Goal: Task Accomplishment & Management: Use online tool/utility

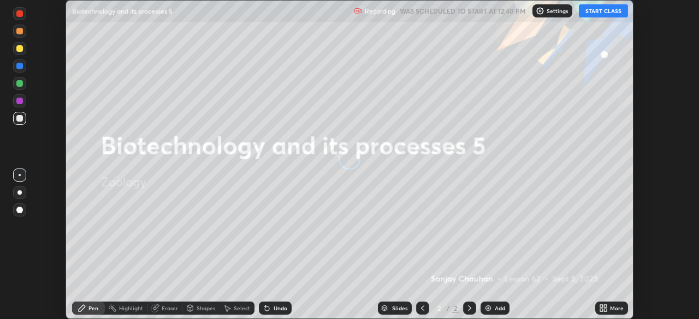
scroll to position [319, 698]
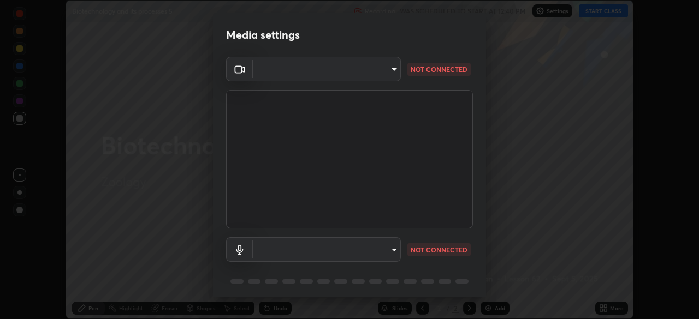
type input "cf4cade584ede8fb560bca5df173c6e0c2fab346f0fe5c0e134d57ffae5dbcad"
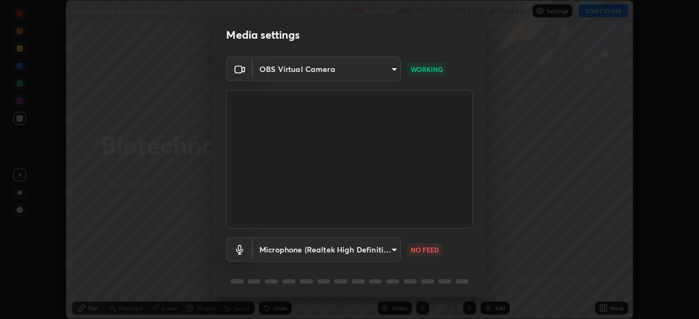
click at [397, 247] on body "Erase all Biotechnology and its processes 5 Recording WAS SCHEDULED TO START AT…" at bounding box center [349, 159] width 699 height 319
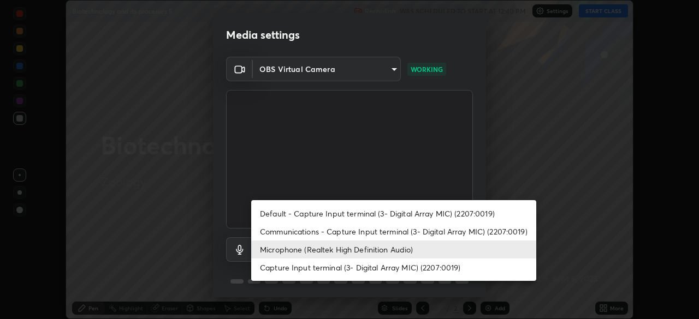
click at [404, 267] on li "Capture Input terminal (3- Digital Array MIC) (2207:0019)" at bounding box center [393, 268] width 285 height 18
type input "c22f3b35c902dc32440ddca10a33d0547df391a0deeea4cf51102771246a3f0d"
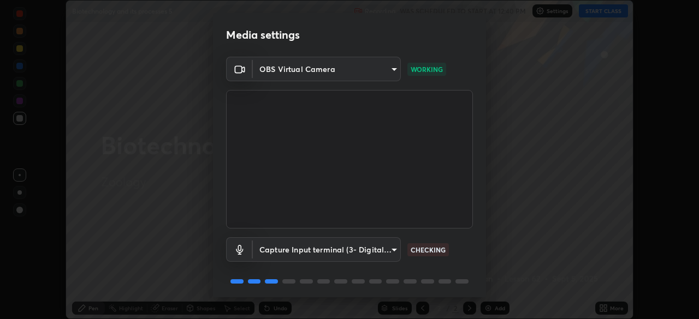
scroll to position [39, 0]
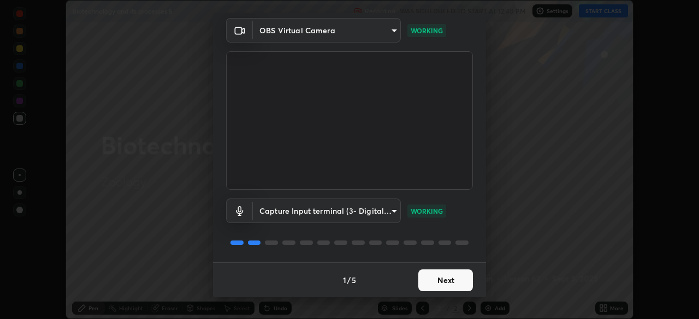
click at [462, 276] on button "Next" at bounding box center [445, 281] width 55 height 22
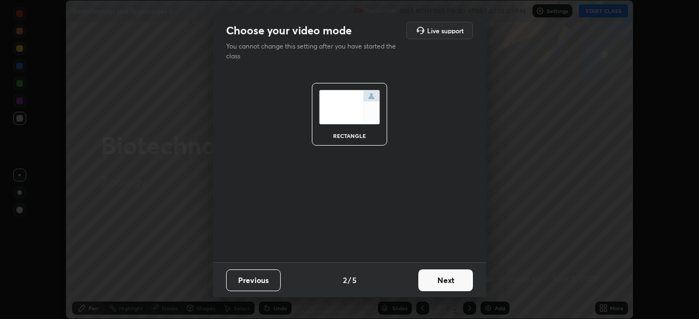
scroll to position [0, 0]
click at [463, 276] on button "Next" at bounding box center [445, 281] width 55 height 22
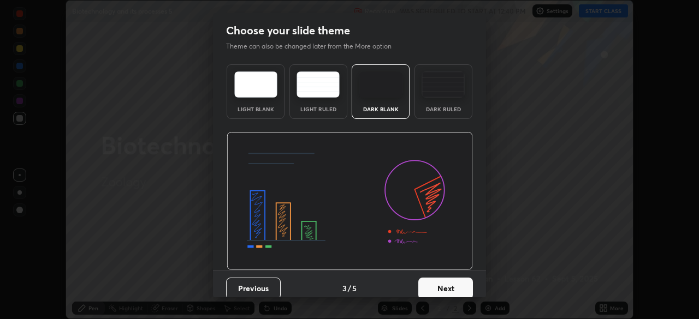
click at [467, 279] on button "Next" at bounding box center [445, 289] width 55 height 22
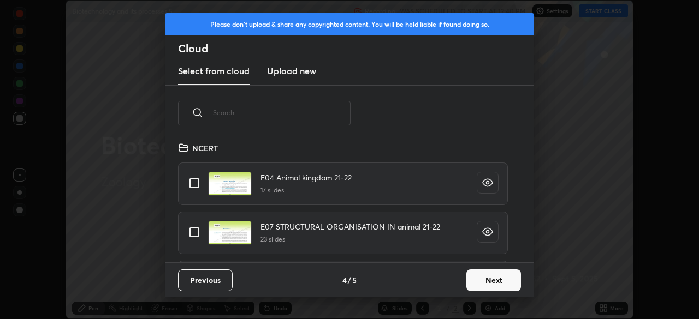
scroll to position [121, 350]
click at [504, 279] on button "Next" at bounding box center [493, 281] width 55 height 22
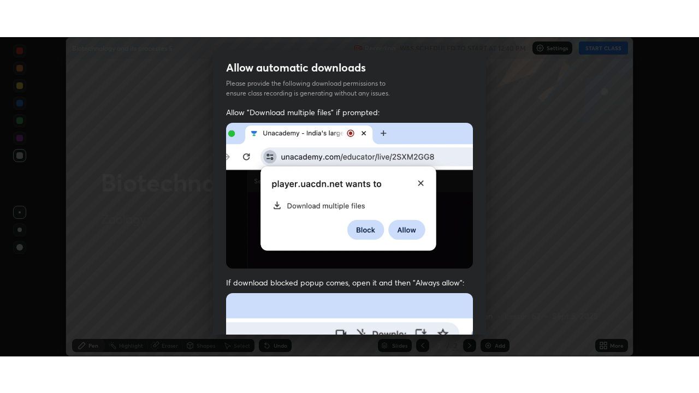
scroll to position [261, 0]
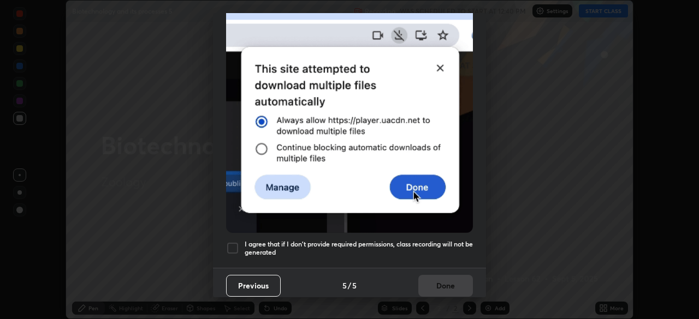
click at [241, 242] on div "I agree that if I don't provide required permissions, class recording will not …" at bounding box center [349, 248] width 247 height 13
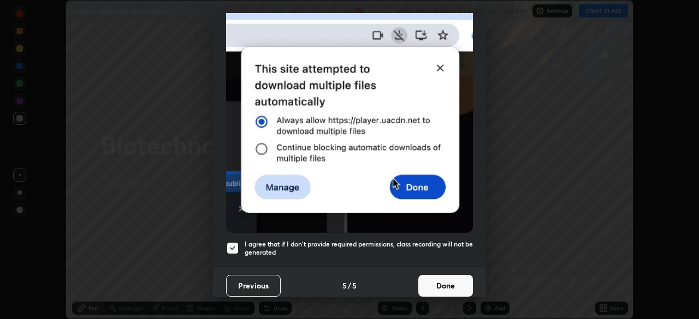
click at [455, 279] on button "Done" at bounding box center [445, 286] width 55 height 22
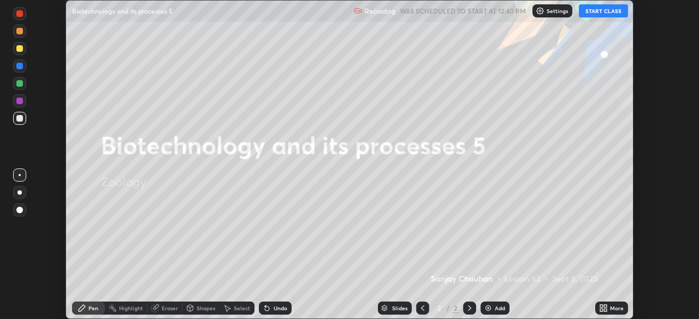
click at [602, 16] on button "START CLASS" at bounding box center [603, 10] width 49 height 13
click at [600, 14] on button "START CLASS" at bounding box center [603, 10] width 49 height 13
click at [609, 307] on div "More" at bounding box center [611, 308] width 33 height 13
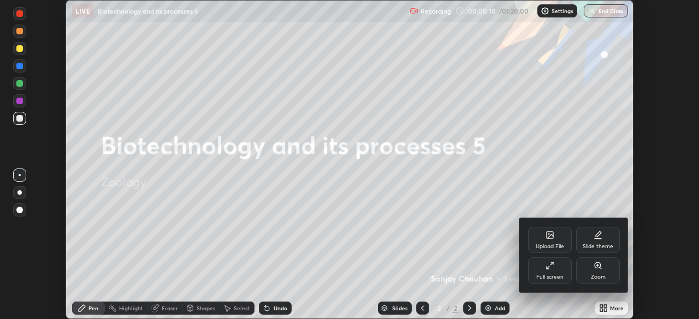
click at [555, 275] on div "Full screen" at bounding box center [549, 277] width 27 height 5
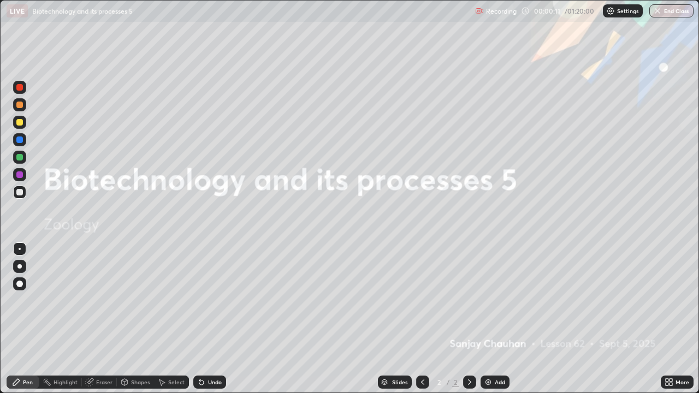
scroll to position [393, 699]
click at [674, 16] on button "End Class" at bounding box center [671, 10] width 44 height 13
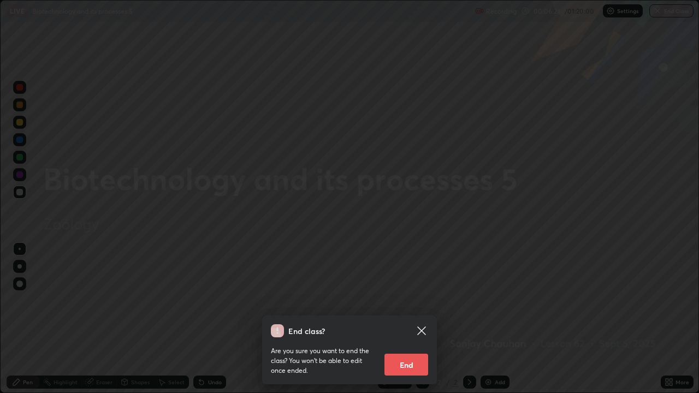
click at [414, 319] on button "End" at bounding box center [406, 365] width 44 height 22
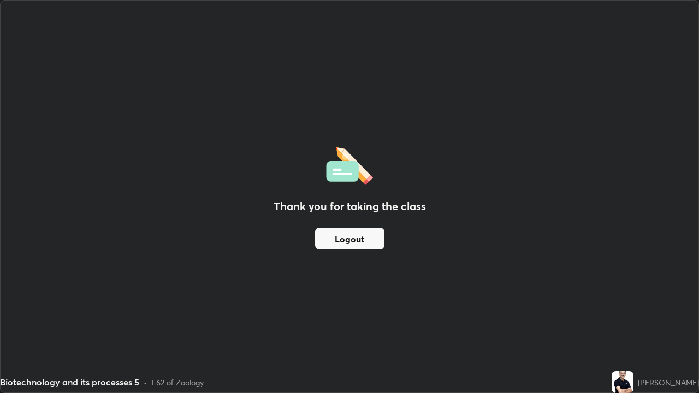
click at [369, 236] on button "Logout" at bounding box center [349, 239] width 69 height 22
